Goal: Information Seeking & Learning: Learn about a topic

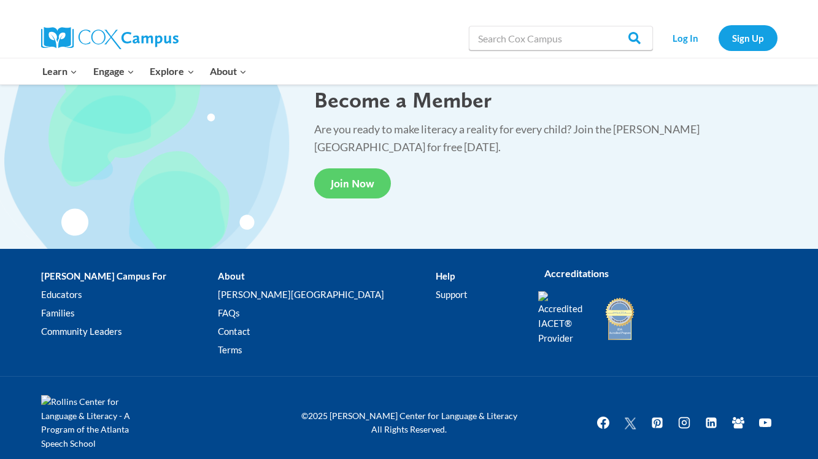
scroll to position [2323, 0]
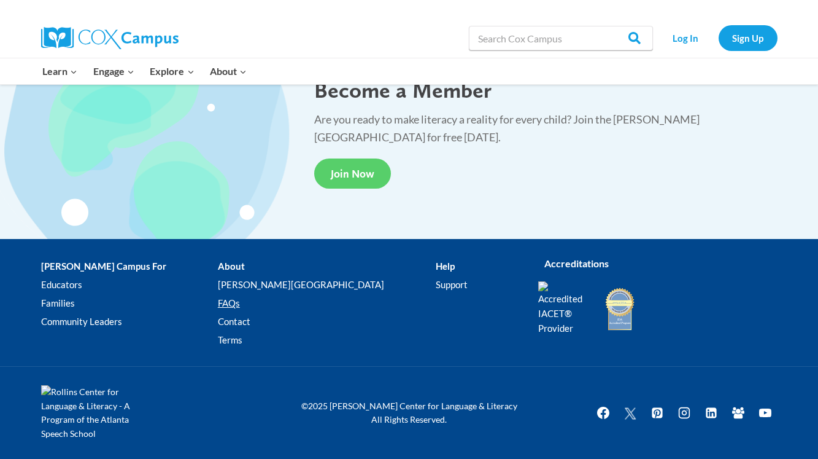
click at [241, 305] on link "FAQs" at bounding box center [327, 303] width 218 height 18
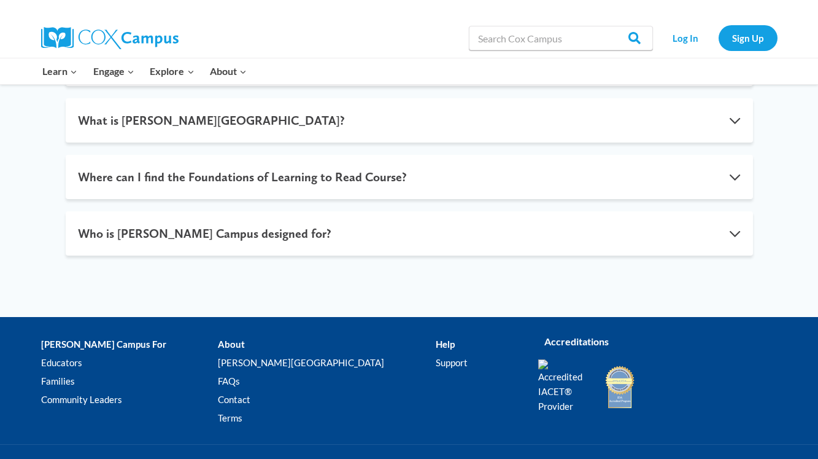
scroll to position [841, 0]
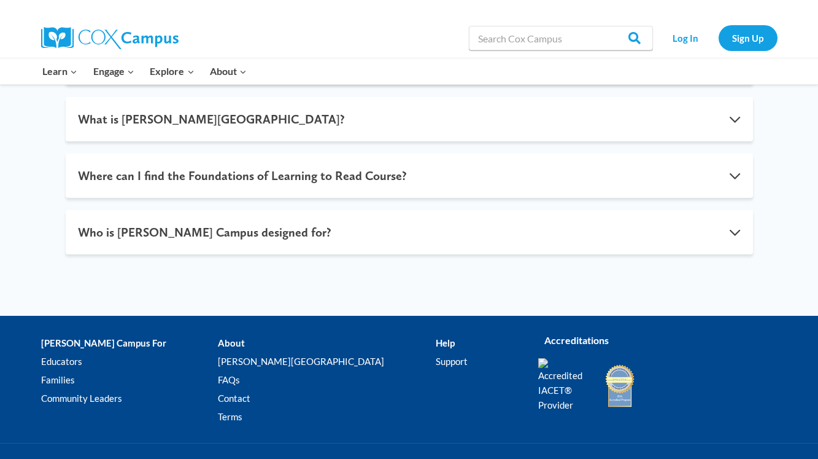
click at [241, 334] on li "About Cox Campus FAQs Contact Terms" at bounding box center [327, 382] width 218 height 97
click at [264, 352] on link "[PERSON_NAME][GEOGRAPHIC_DATA]" at bounding box center [327, 361] width 218 height 18
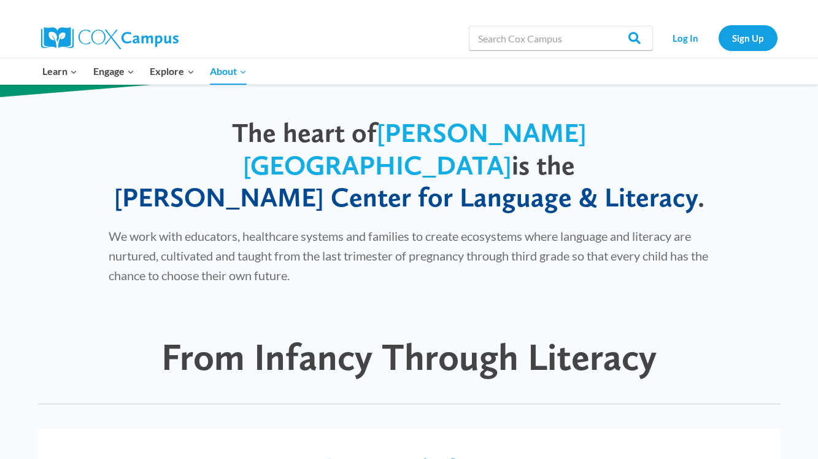
scroll to position [680, 0]
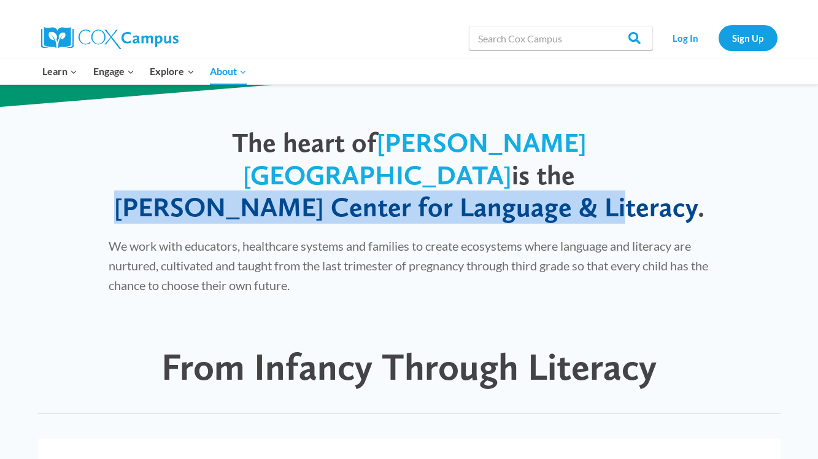
drag, startPoint x: 632, startPoint y: 176, endPoint x: 184, endPoint y: 178, distance: 448.9
click at [184, 178] on h1 "The heart of Cox Campus is the Rollins Center for Language & Literacy ." at bounding box center [410, 174] width 602 height 97
copy span "Rollins Center for Language & Literacy"
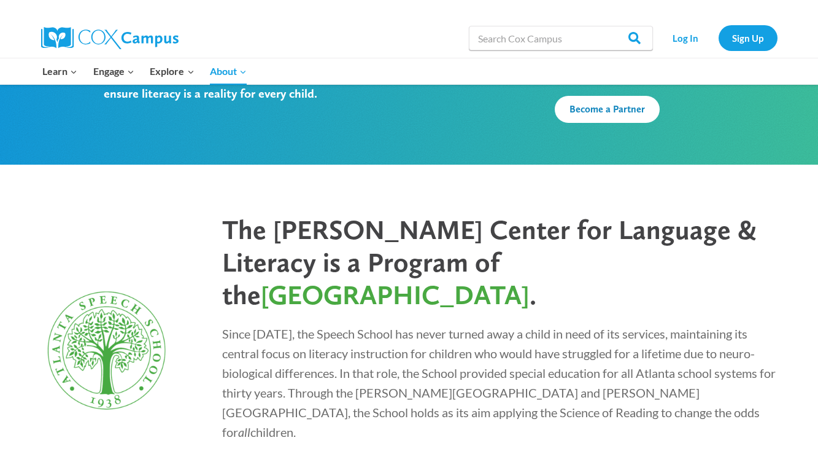
scroll to position [3353, 0]
